Goal: Information Seeking & Learning: Check status

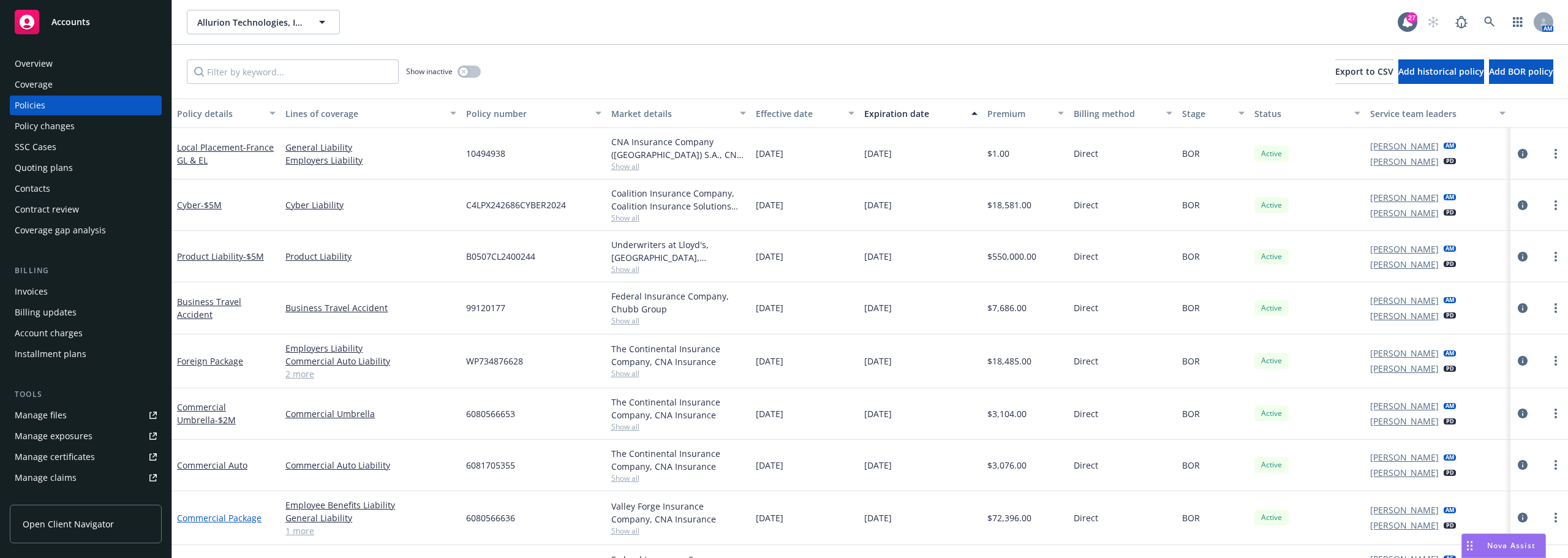
click at [248, 515] on link "Commercial Package" at bounding box center [219, 518] width 84 height 12
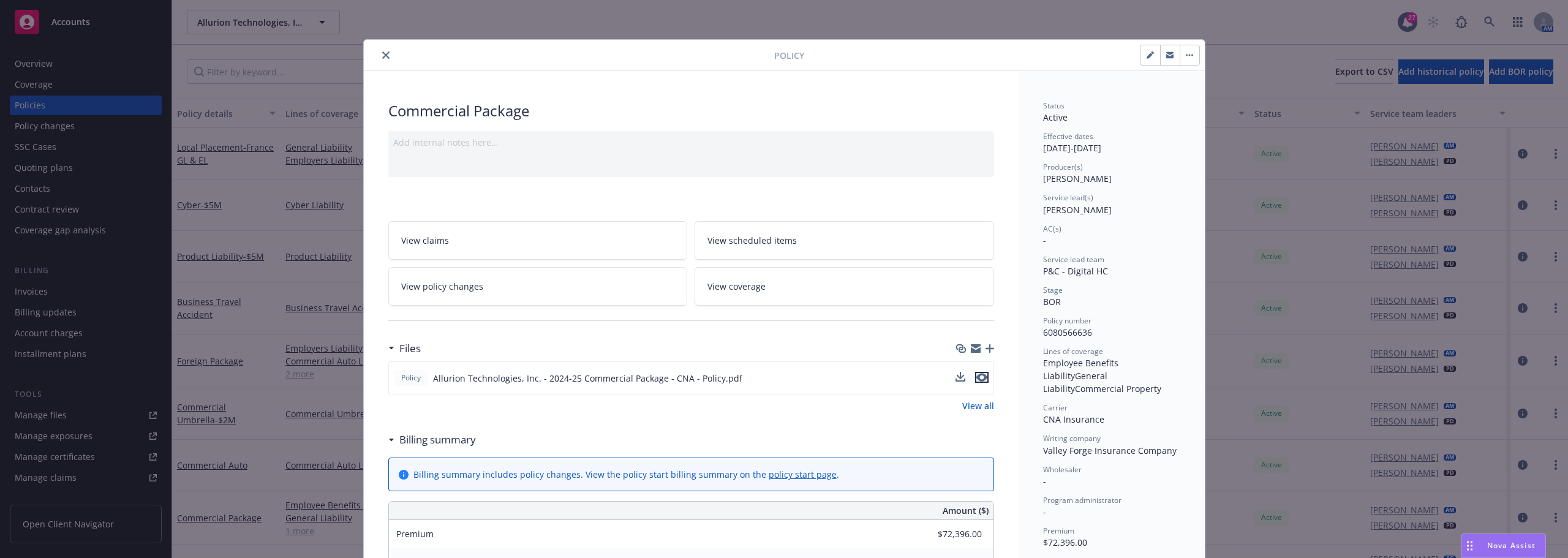
click at [979, 375] on icon "preview file" at bounding box center [982, 377] width 11 height 8
